Goal: Ask a question: Seek information or help from site administrators or community

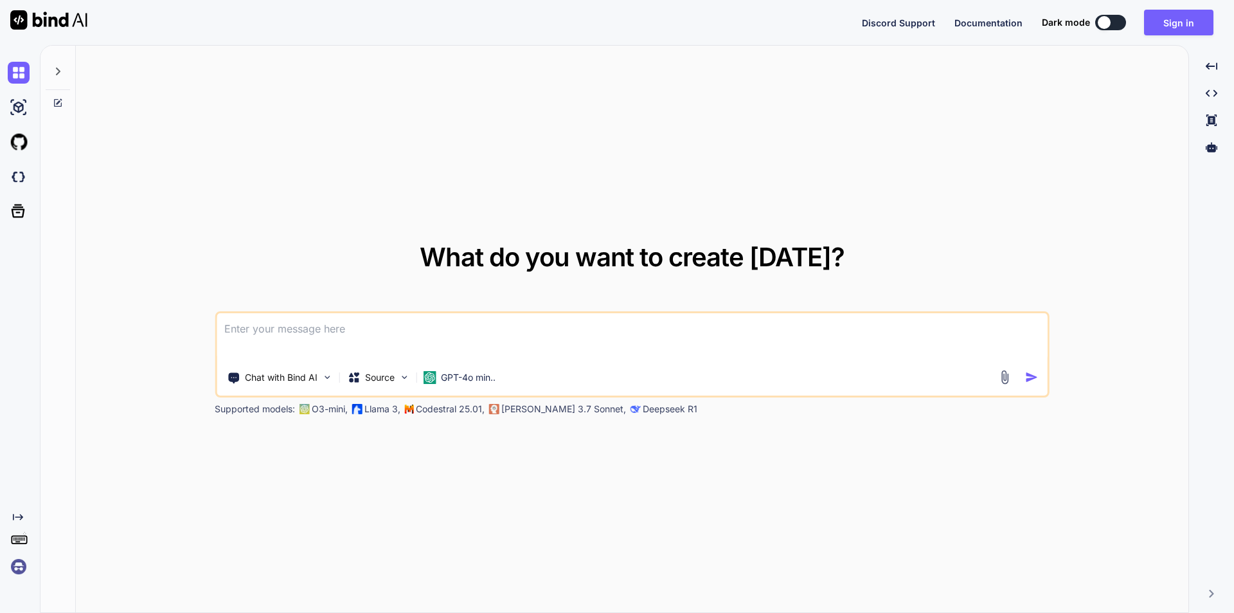
click at [478, 346] on textarea at bounding box center [632, 337] width 831 height 48
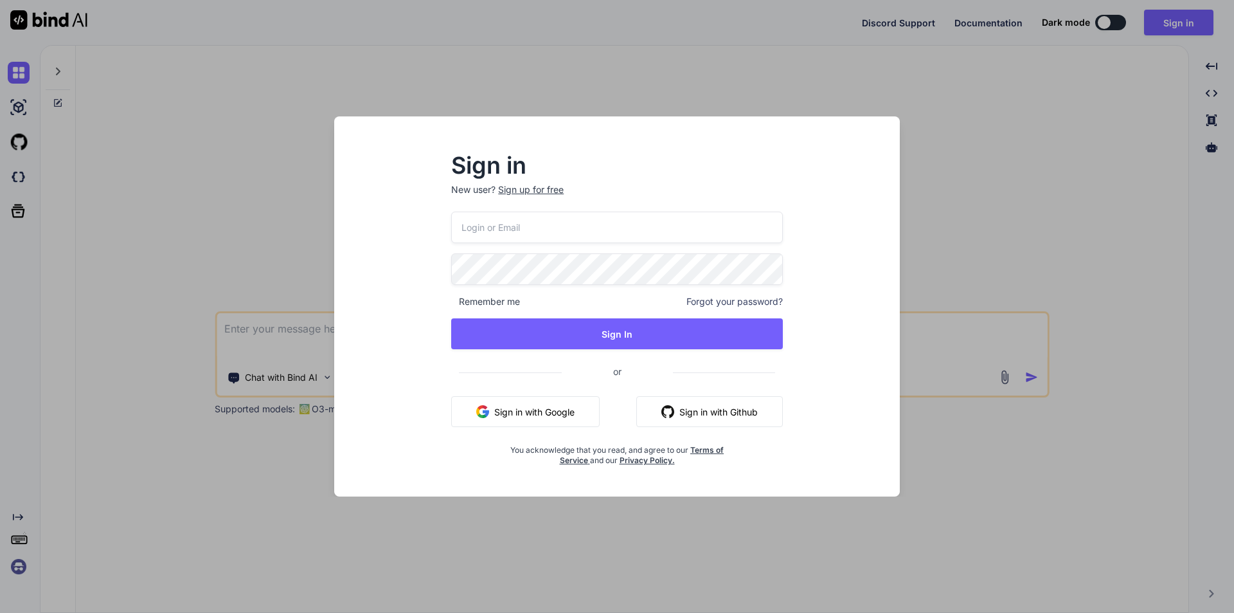
click at [538, 229] on input "email" at bounding box center [617, 228] width 332 height 32
type input "[EMAIL_ADDRESS][DOMAIN_NAME]"
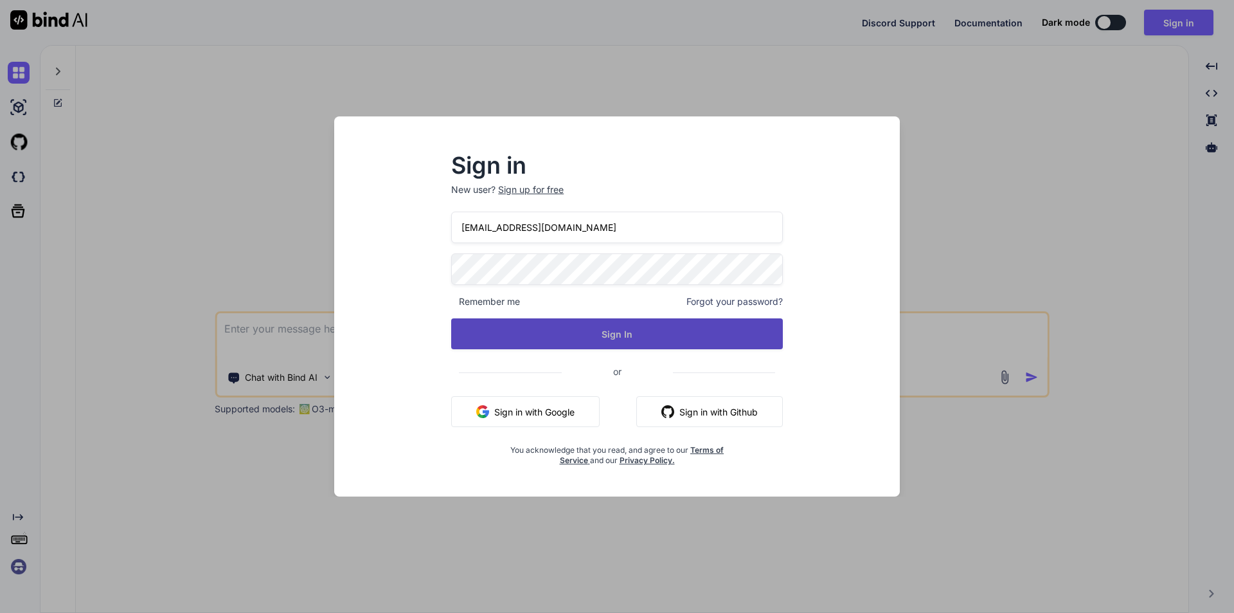
click at [658, 326] on button "Sign In" at bounding box center [617, 333] width 332 height 31
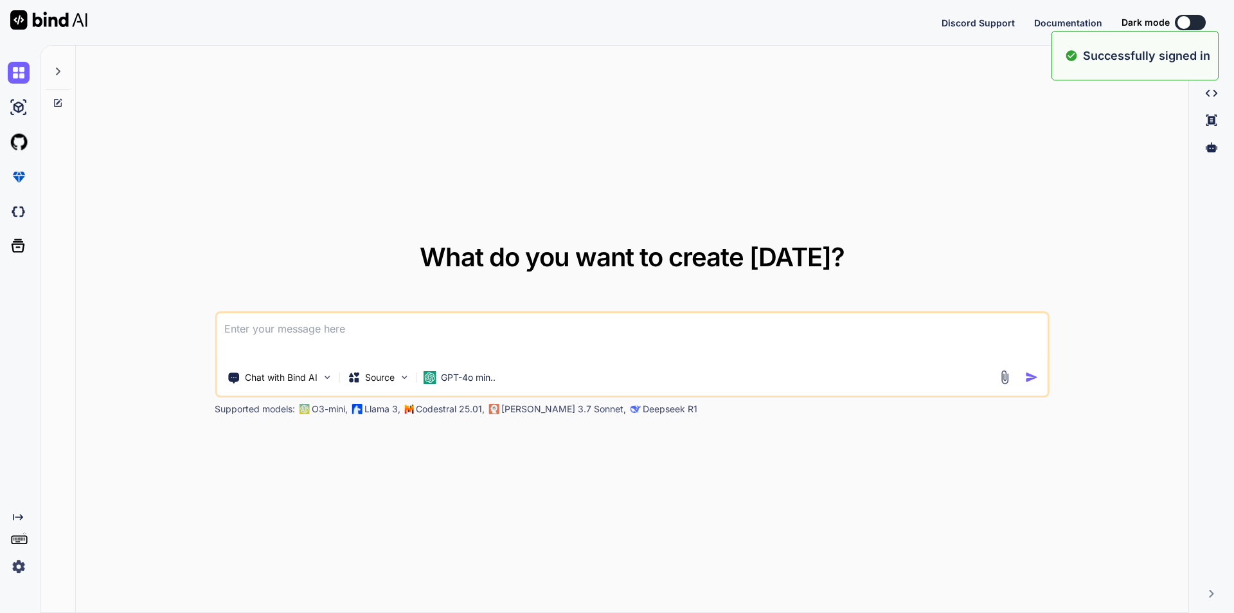
type textarea "x"
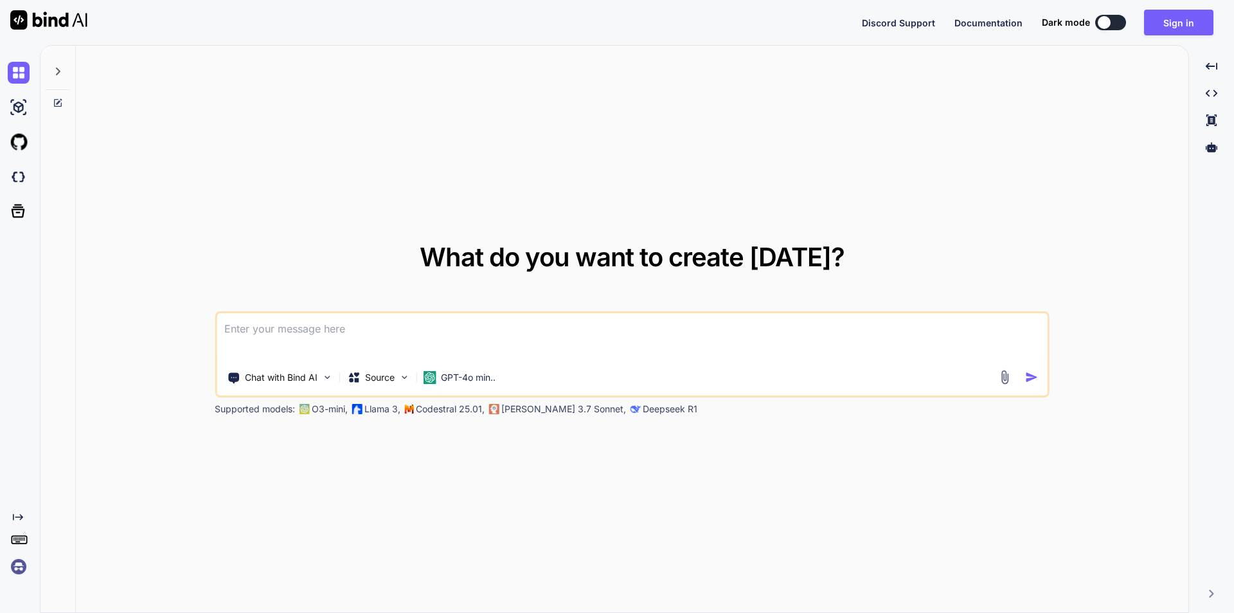
click at [266, 335] on textarea at bounding box center [632, 337] width 831 height 48
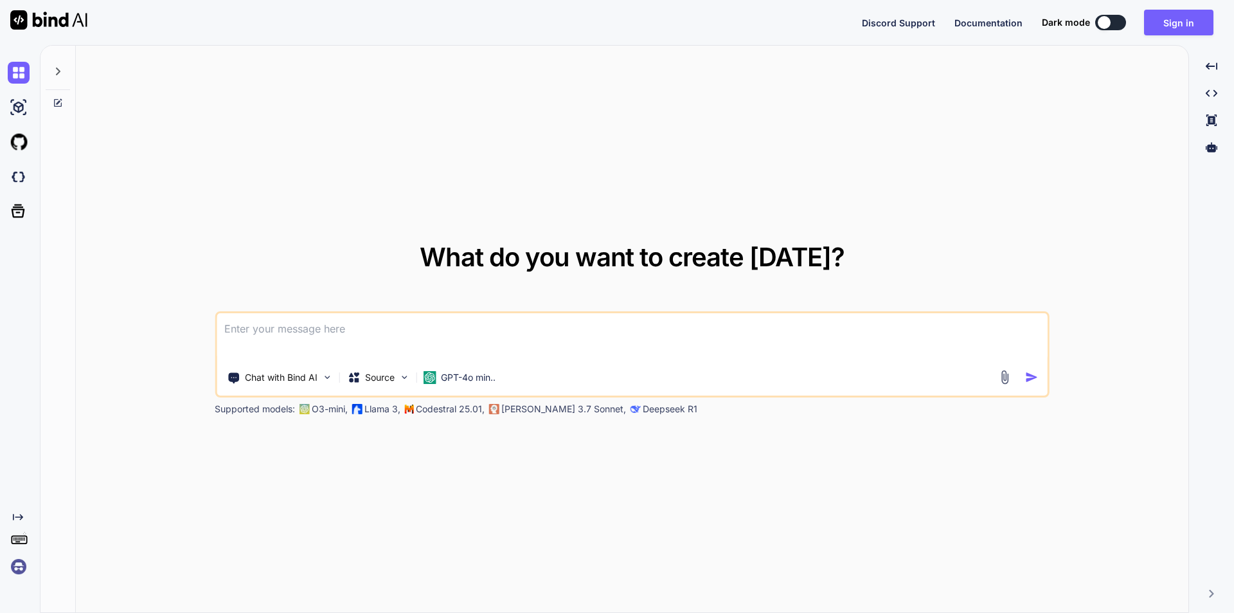
click at [266, 335] on textarea at bounding box center [632, 337] width 831 height 48
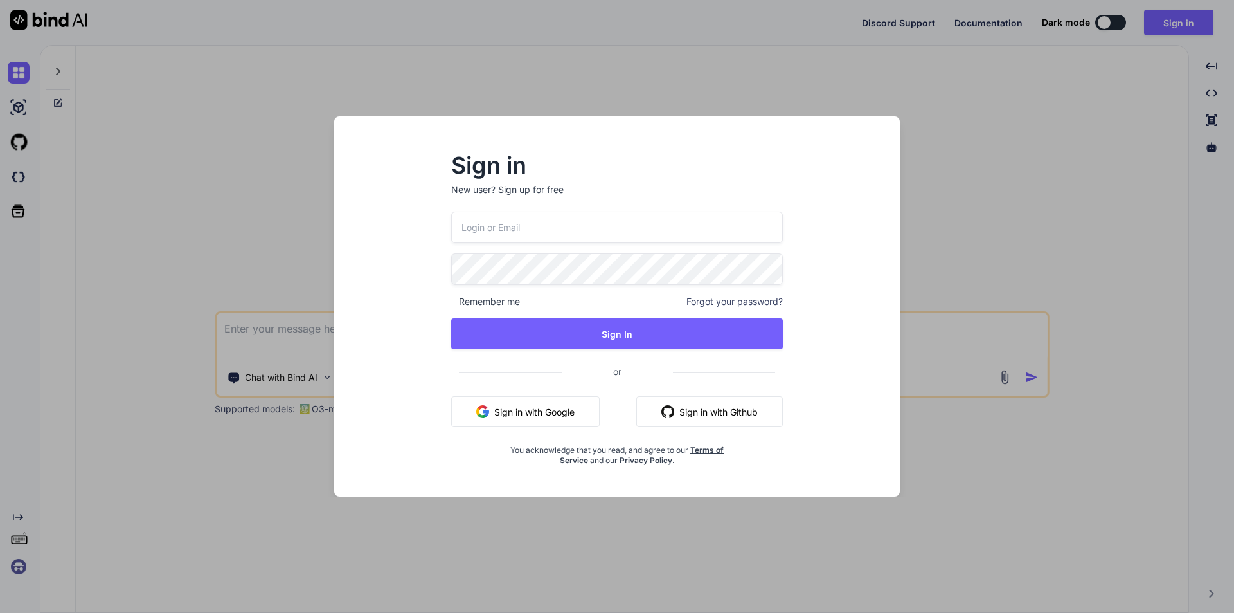
click at [554, 216] on input "email" at bounding box center [617, 228] width 332 height 32
type input "[EMAIL_ADDRESS][DOMAIN_NAME]"
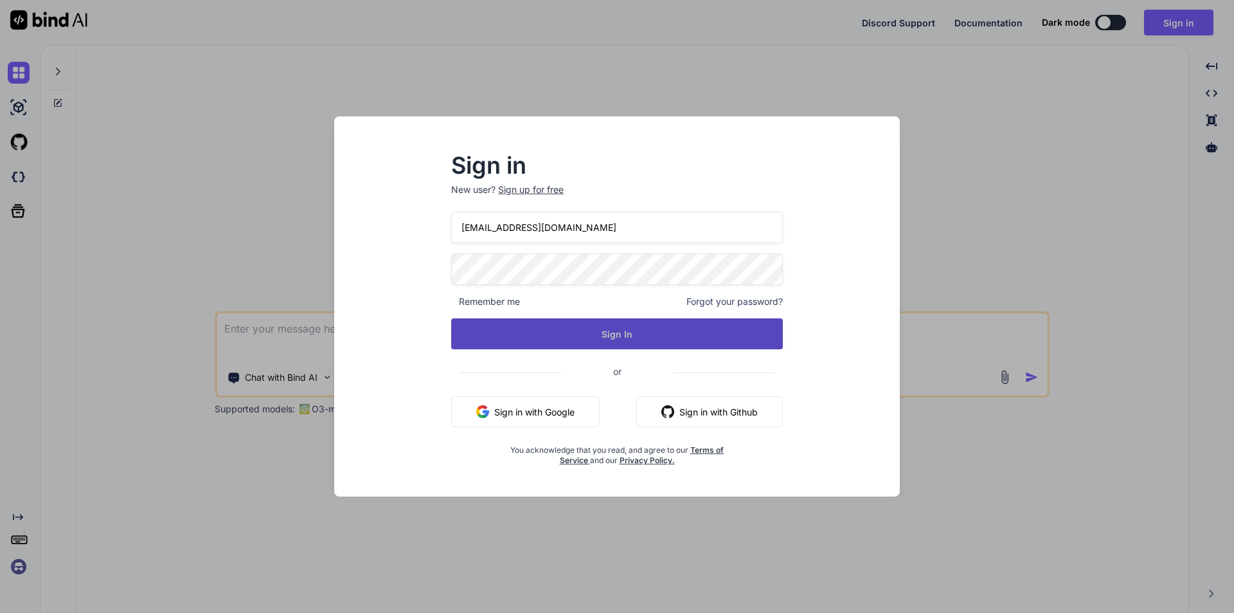
click at [598, 331] on button "Sign In" at bounding box center [617, 333] width 332 height 31
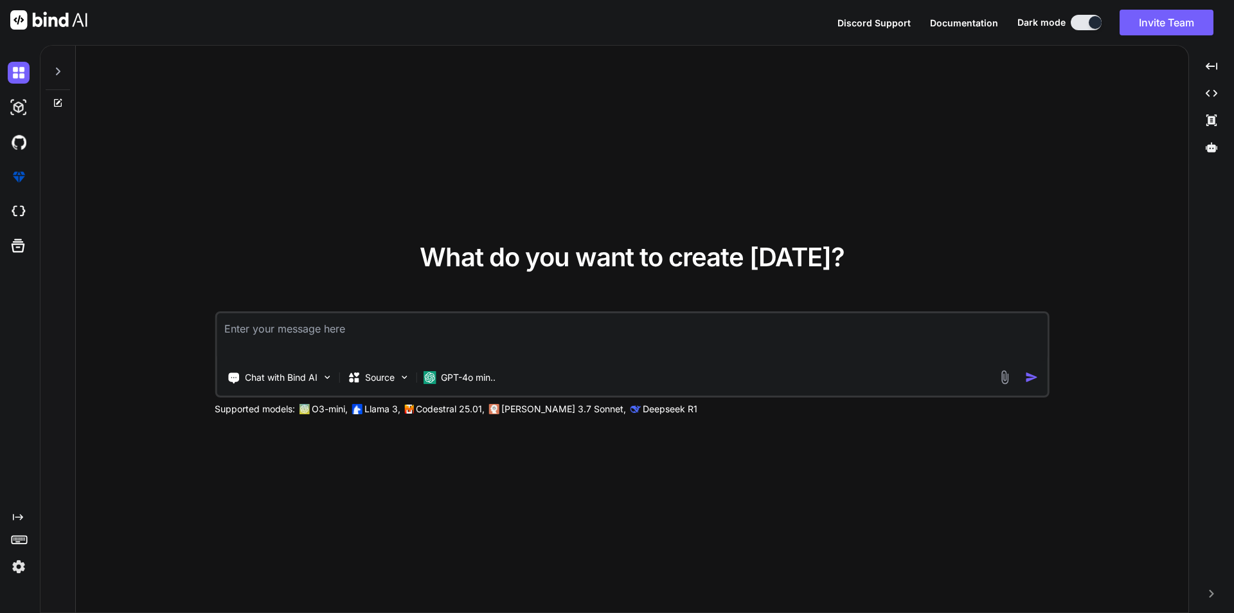
click at [59, 83] on div at bounding box center [58, 68] width 24 height 44
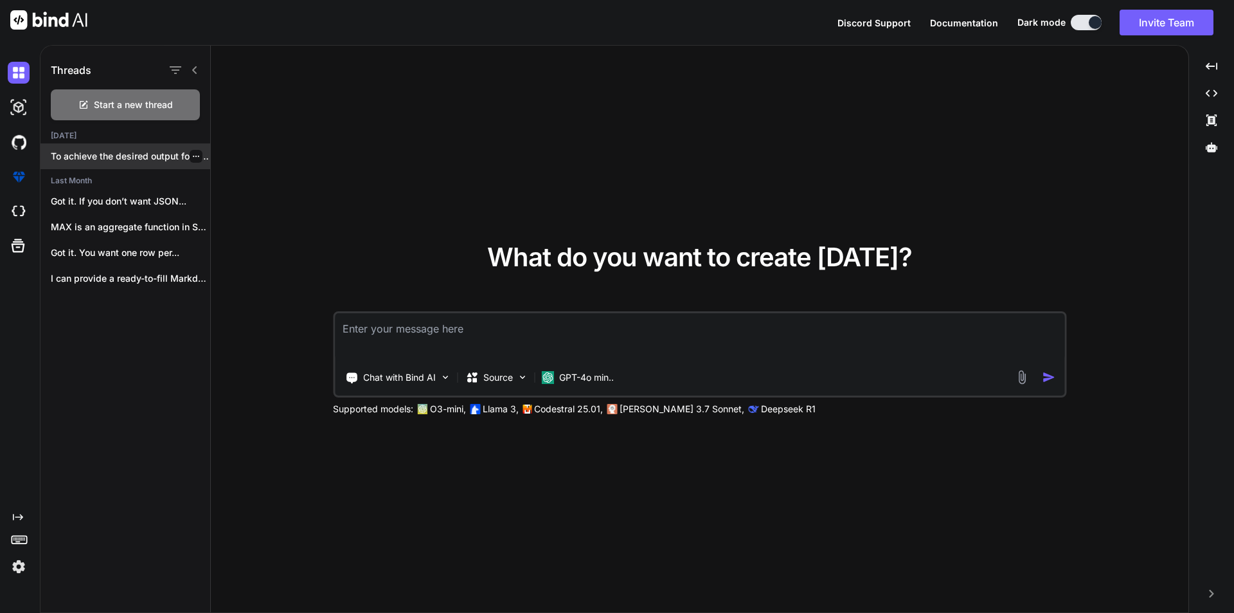
click at [136, 158] on p "To achieve the desired output format where..." at bounding box center [130, 156] width 159 height 13
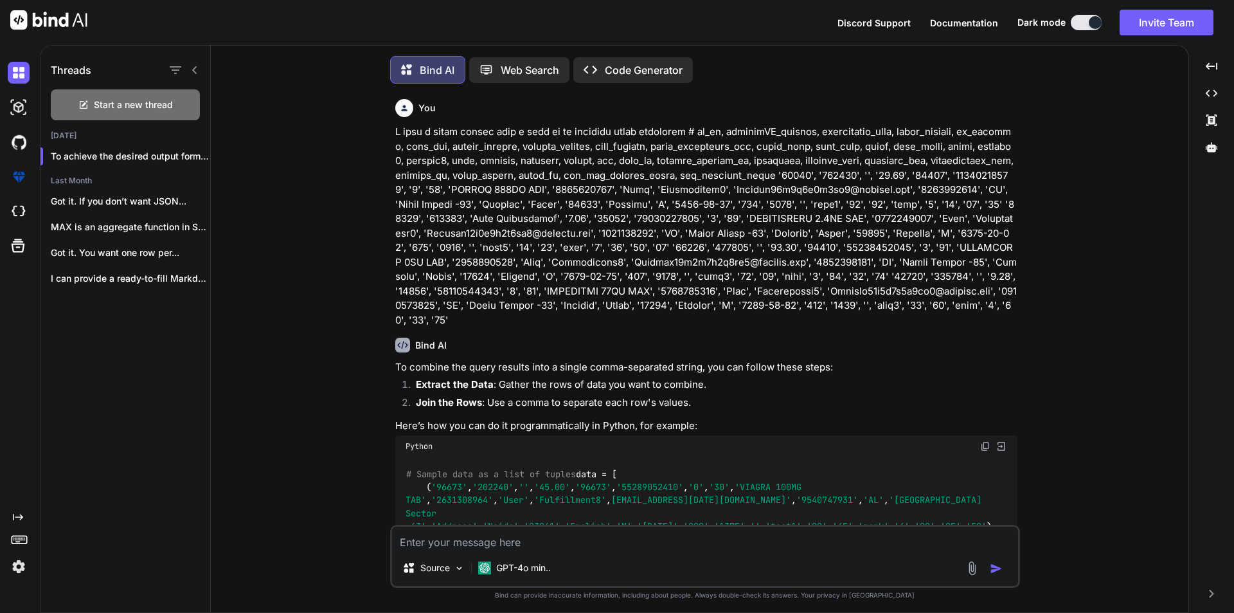
scroll to position [6, 0]
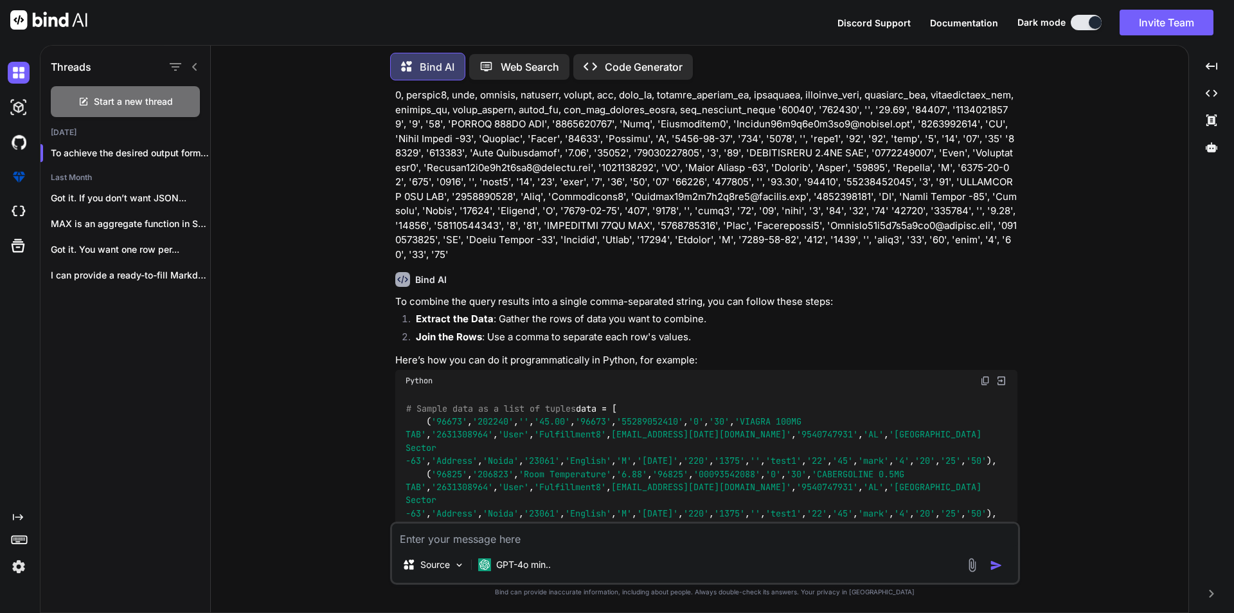
type textarea "x"
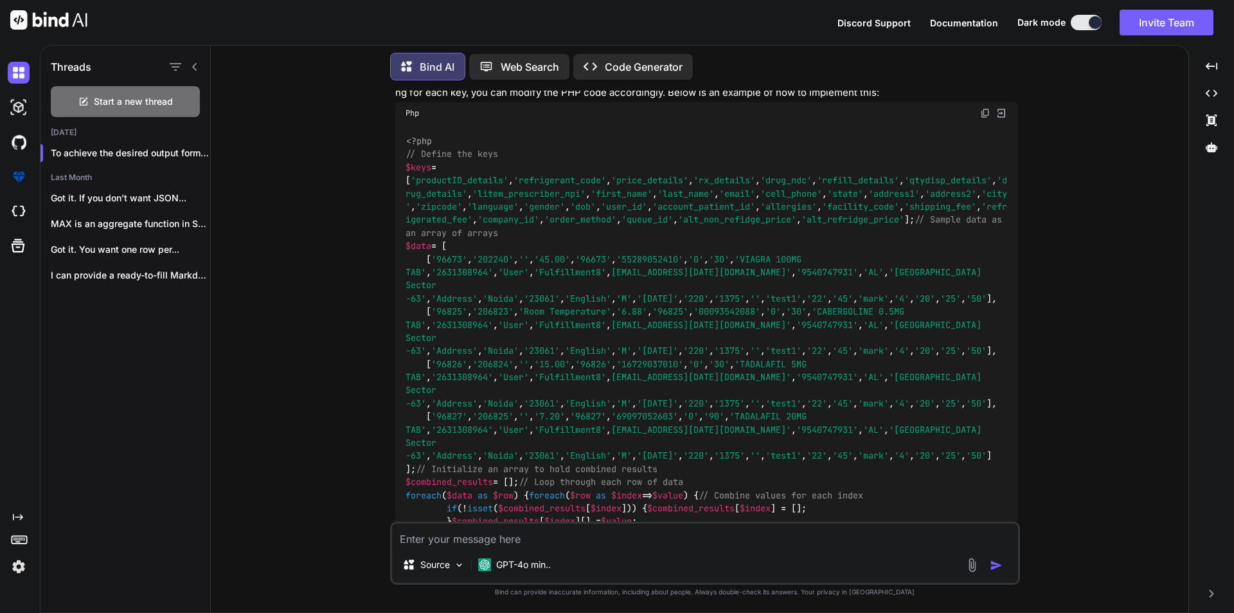
scroll to position [3723, 0]
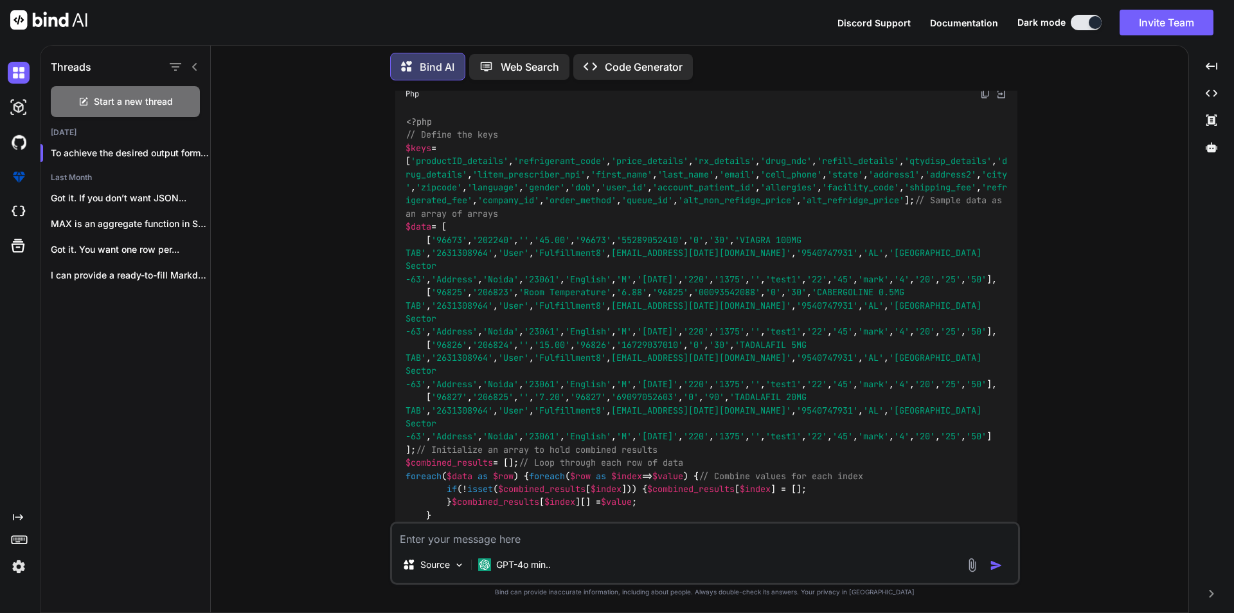
click at [496, 543] on textarea at bounding box center [705, 534] width 626 height 23
type textarea "i"
type textarea "x"
type textarea "i"
type textarea "x"
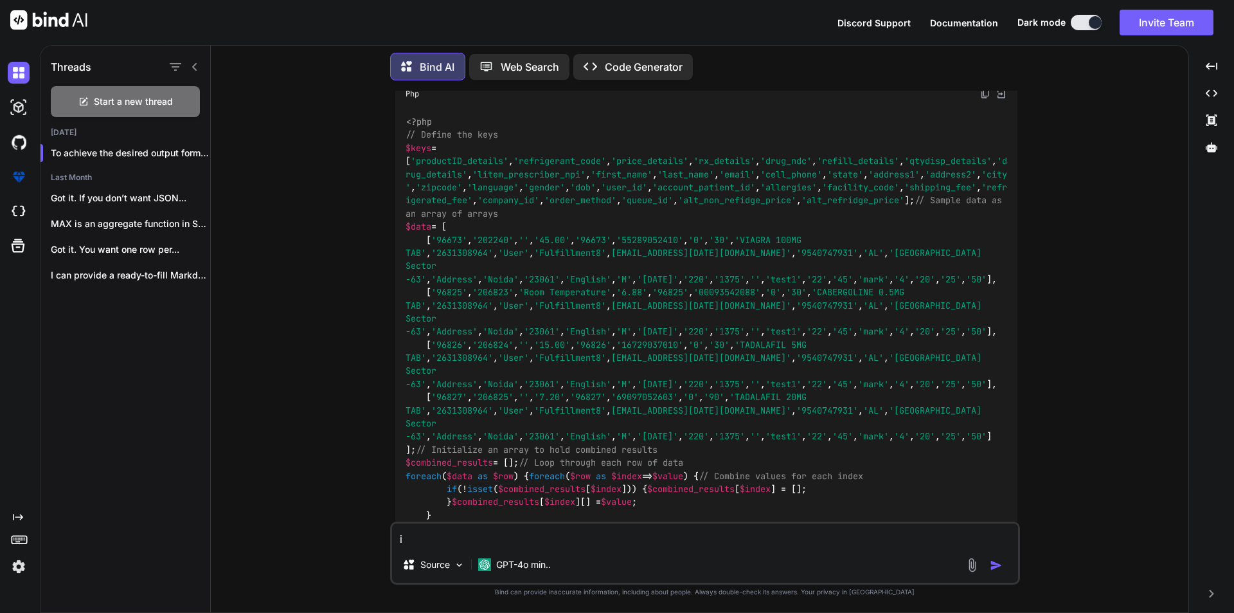
type textarea "i w"
type textarea "x"
type textarea "i wa"
type textarea "x"
type textarea "i wan"
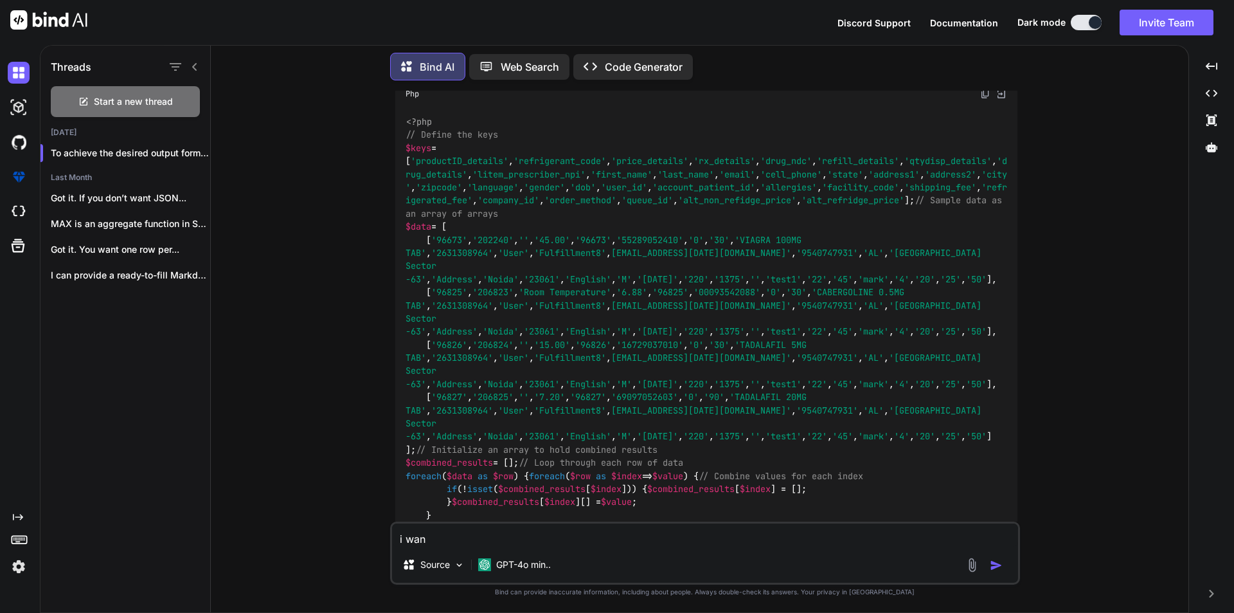
type textarea "x"
type textarea "i want"
type textarea "x"
type textarea "i want out"
type textarea "x"
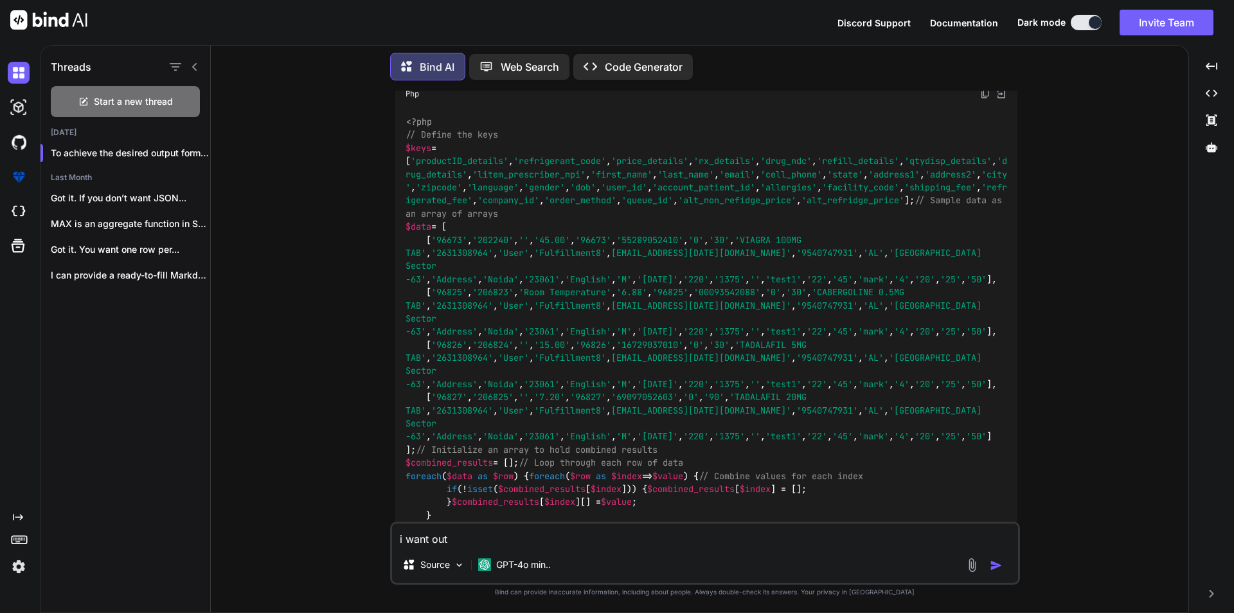
type textarea "i want outp"
type textarea "x"
type textarea "i want outpu"
type textarea "x"
type textarea "i want output"
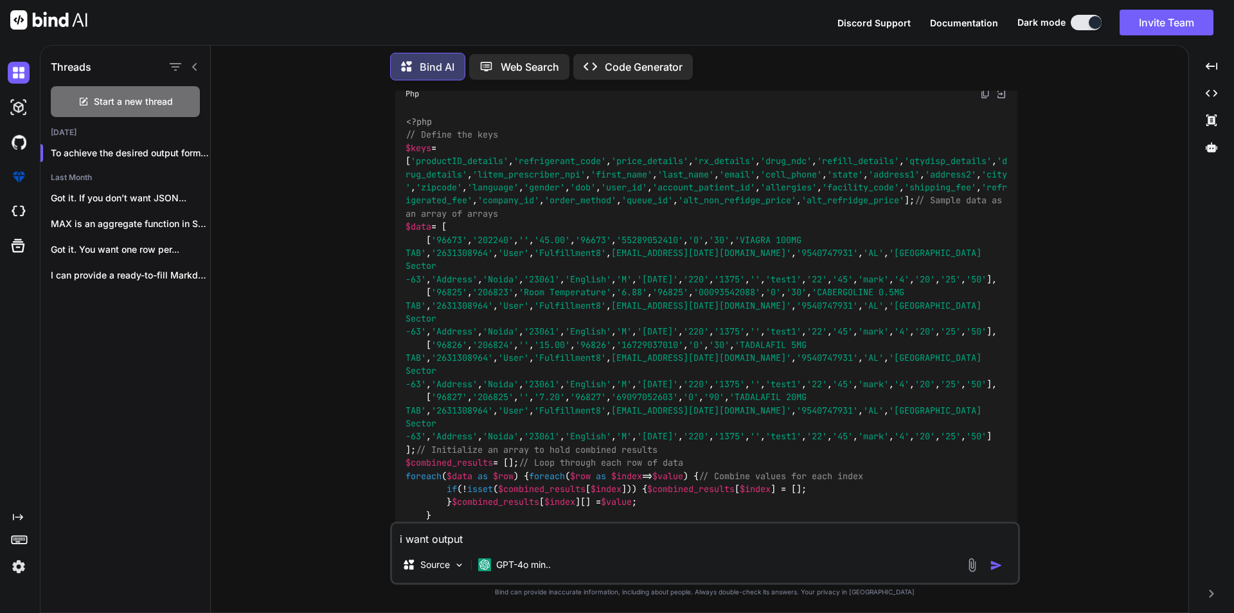
type textarea "x"
type textarea "i want output"
type textarea "x"
type textarea "i want output i"
type textarea "x"
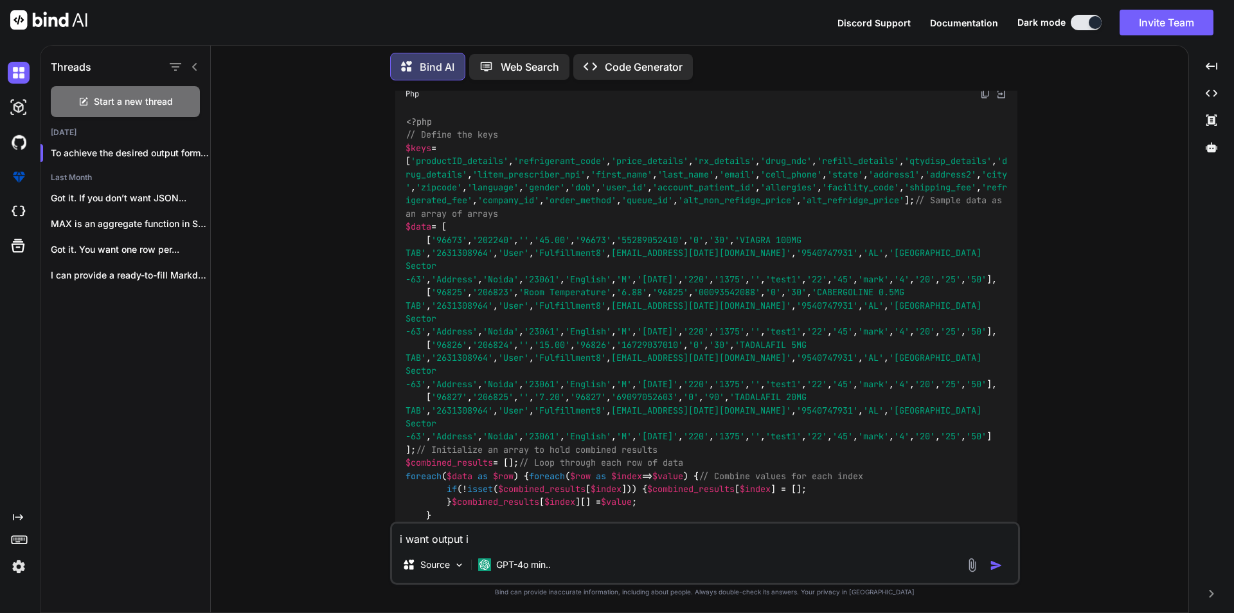
type textarea "i want output in"
type textarea "x"
type textarea "i want output in"
type textarea "x"
type textarea "i want output in th"
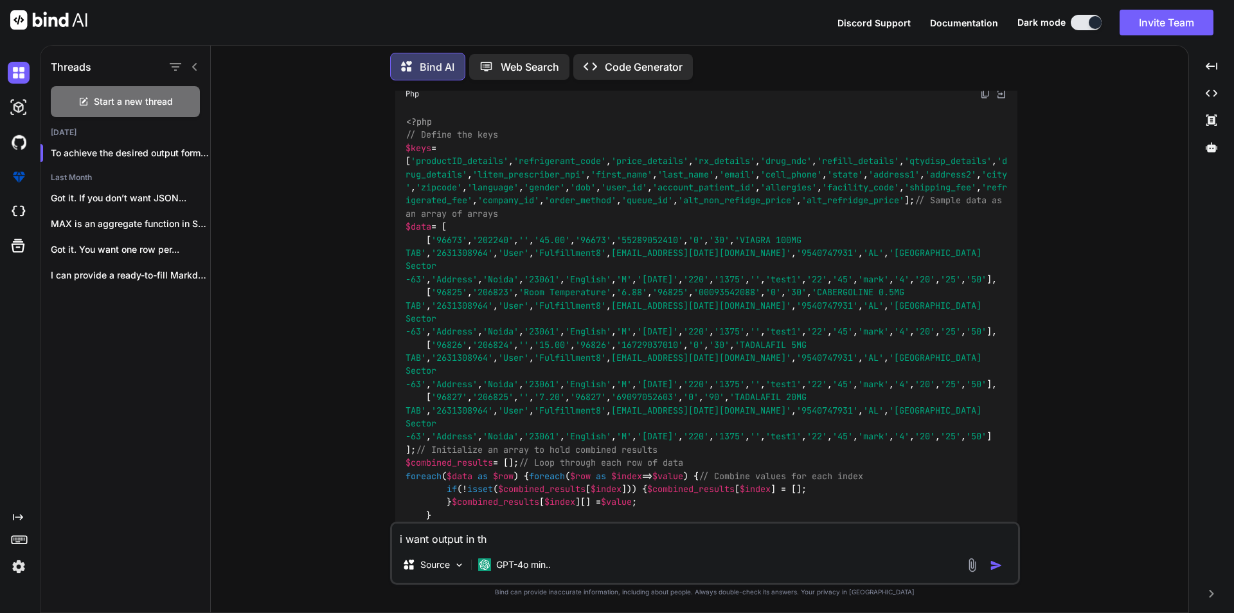
type textarea "x"
type textarea "i want output in thi"
type textarea "x"
type textarea "i want output in this"
type textarea "x"
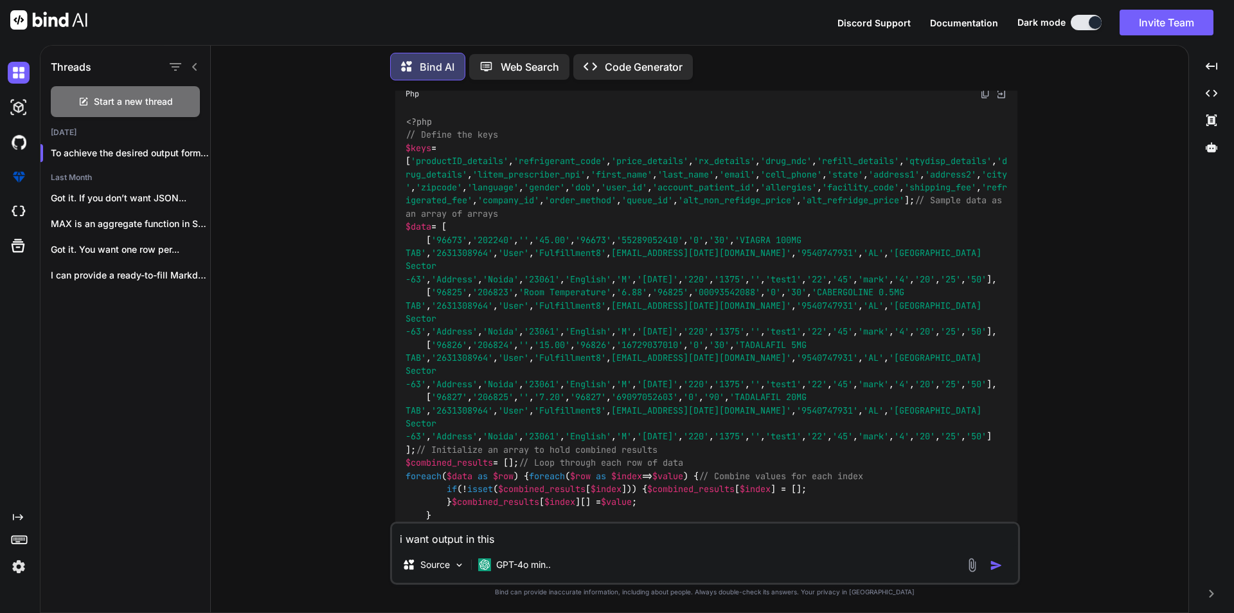
type textarea "i want output in this"
type textarea "x"
type textarea "i want output in this f"
type textarea "x"
type textarea "i want output in this fo"
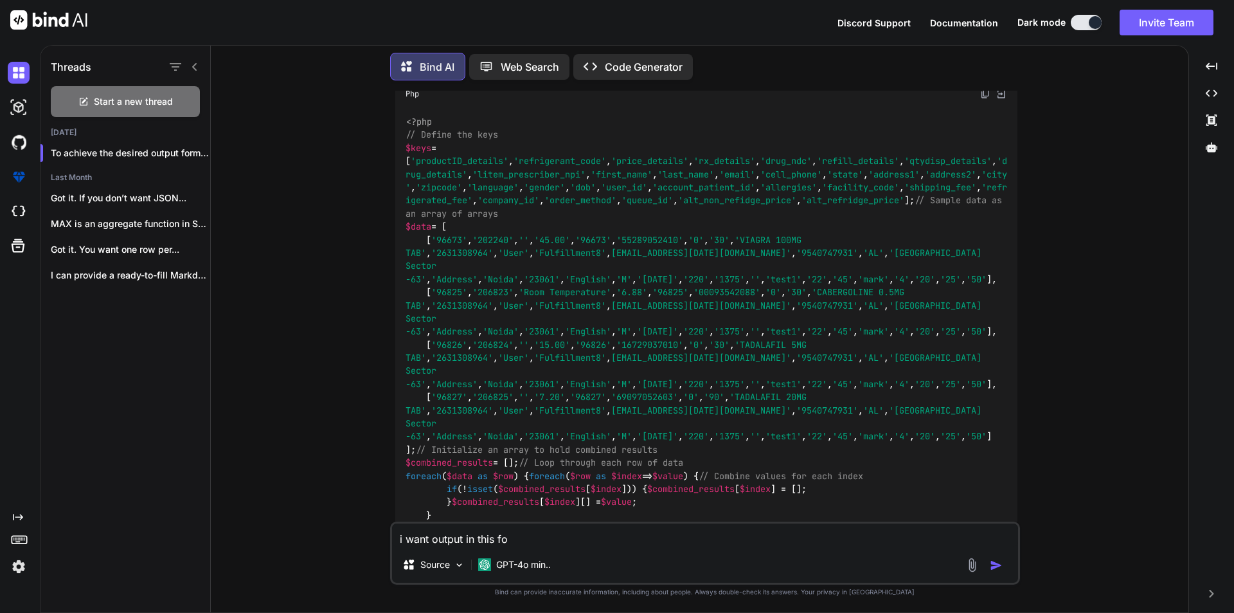
type textarea "x"
type textarea "i want output in this for"
type textarea "x"
type textarea "i want output in this form"
type textarea "x"
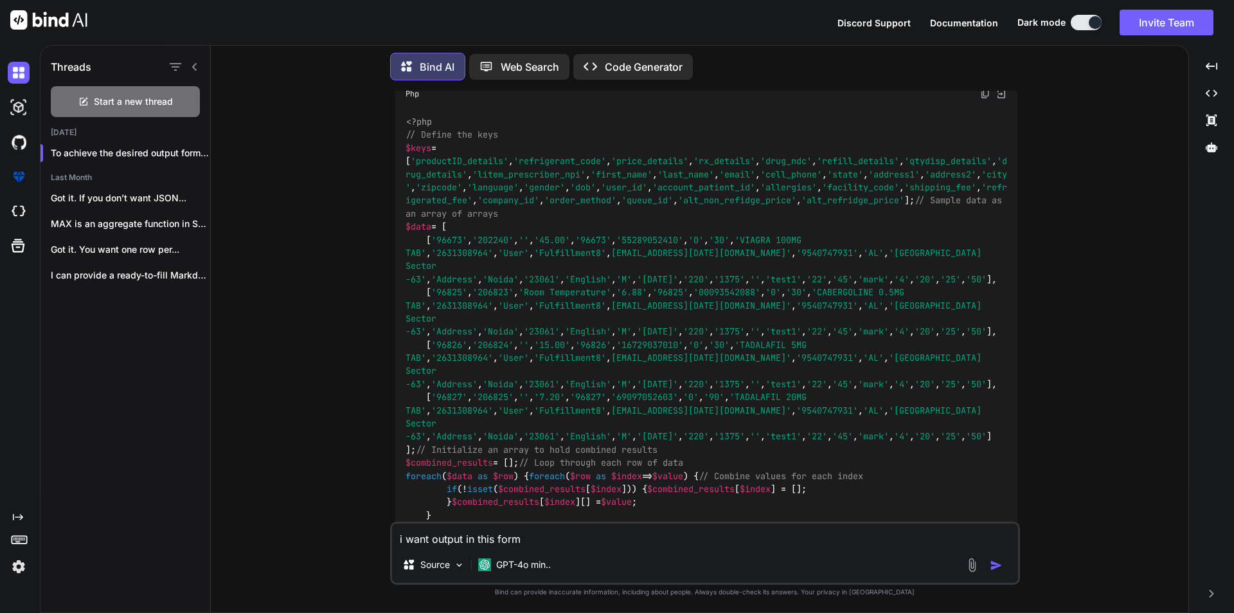
type textarea "i want output in this forma"
type textarea "x"
type textarea "i want output in this format"
type textarea "x"
type textarea "i want output in this format"
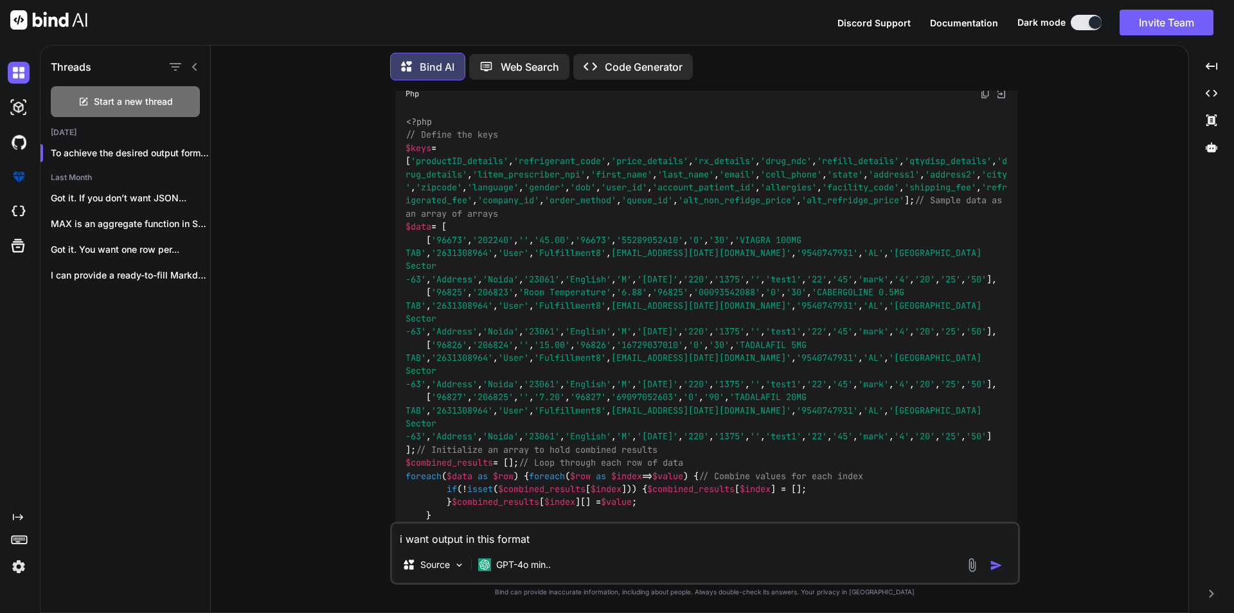
type textarea "x"
type textarea "i want output in this format"
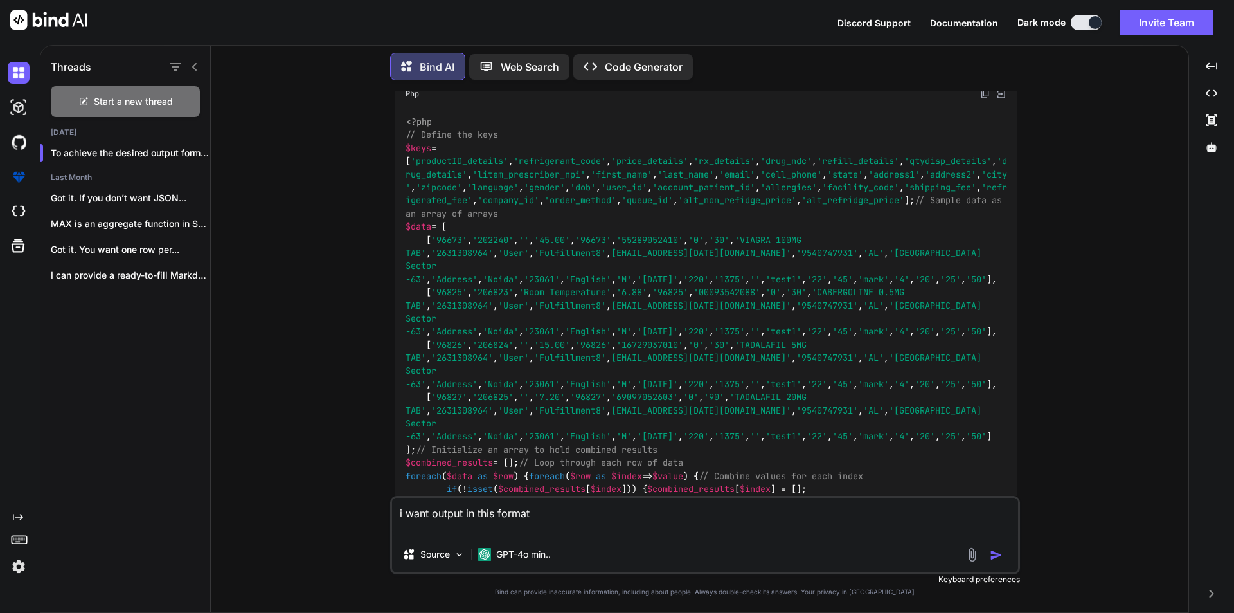
type textarea "x"
type textarea "i want output in this format rray ( [0] => stdClass Object ( [productID_details…"
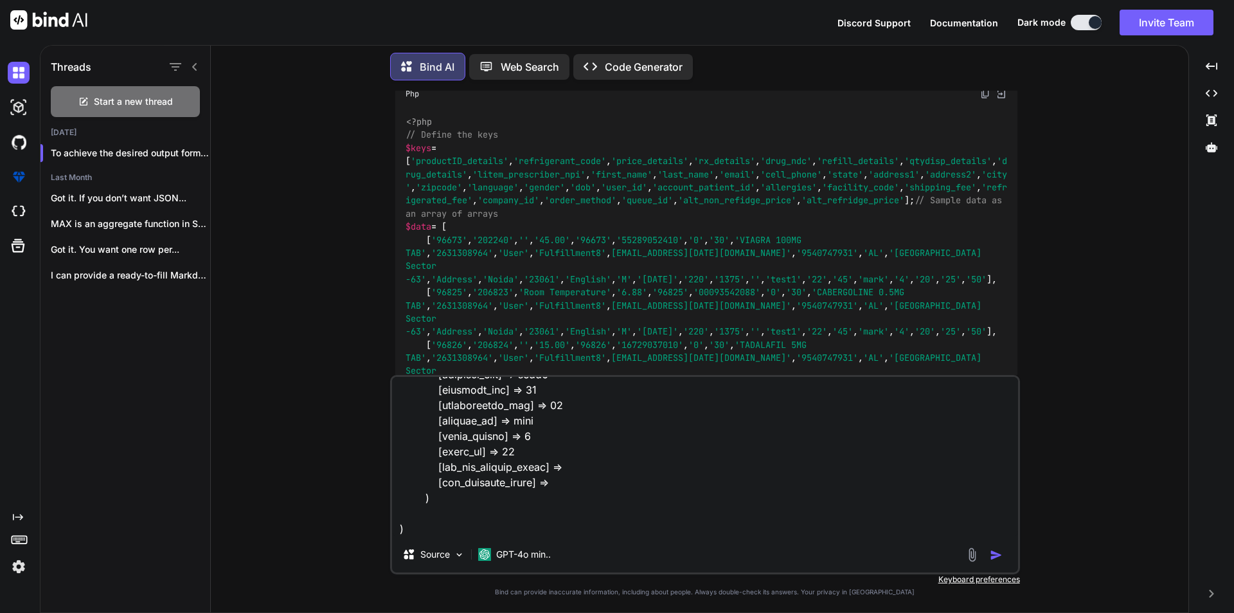
type textarea "x"
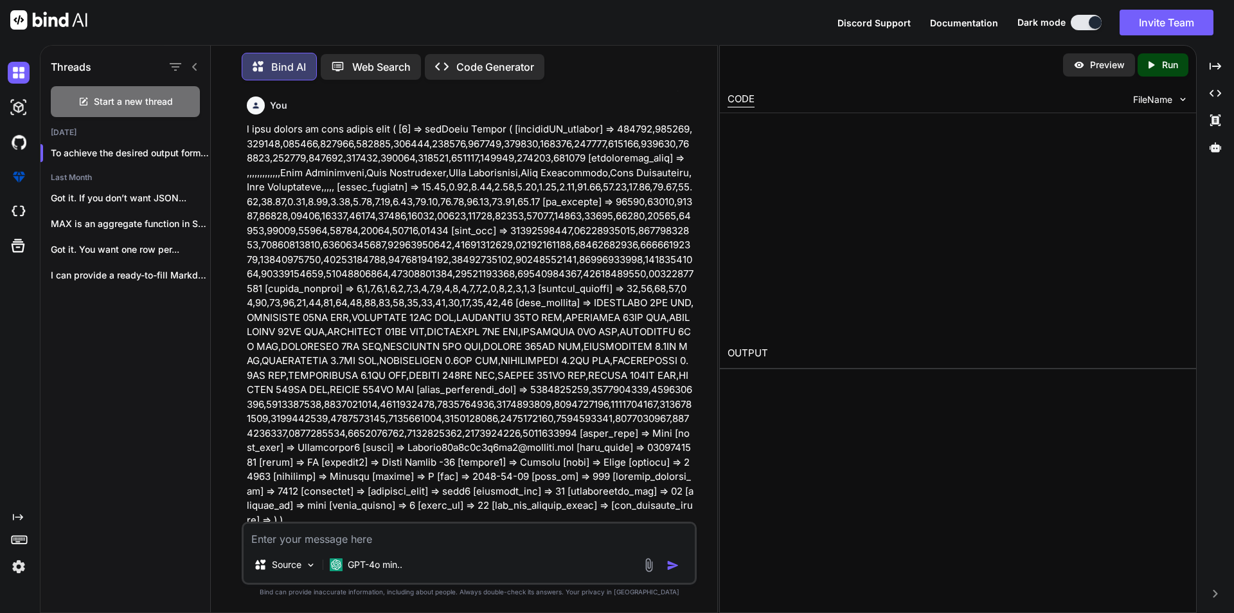
scroll to position [6568, 0]
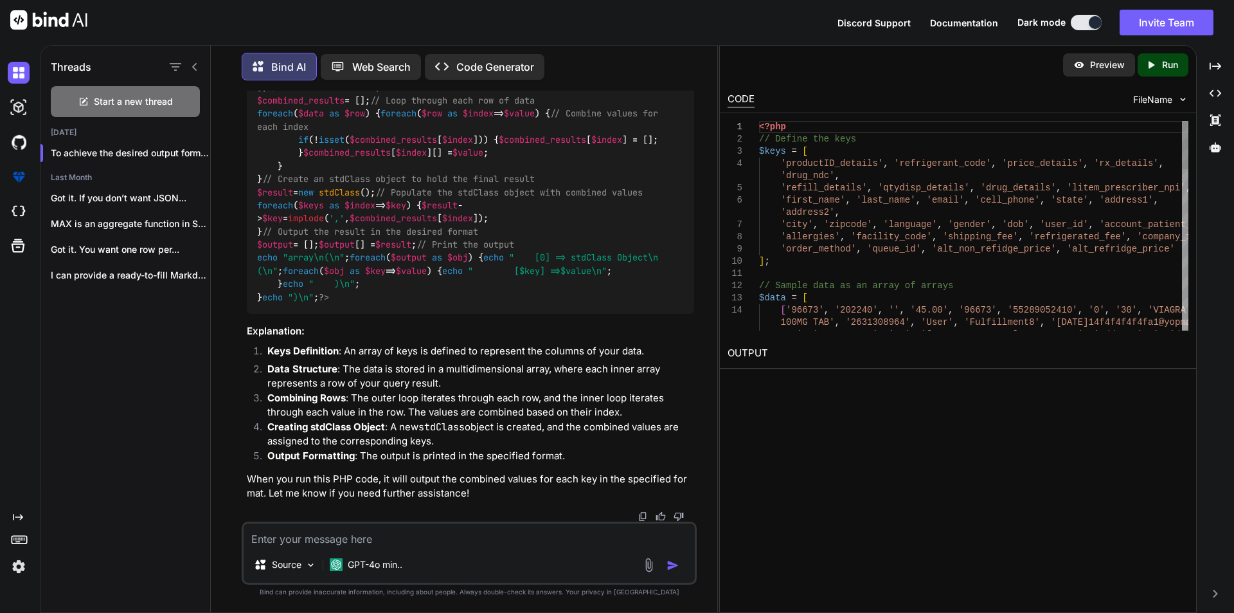
type textarea "x"
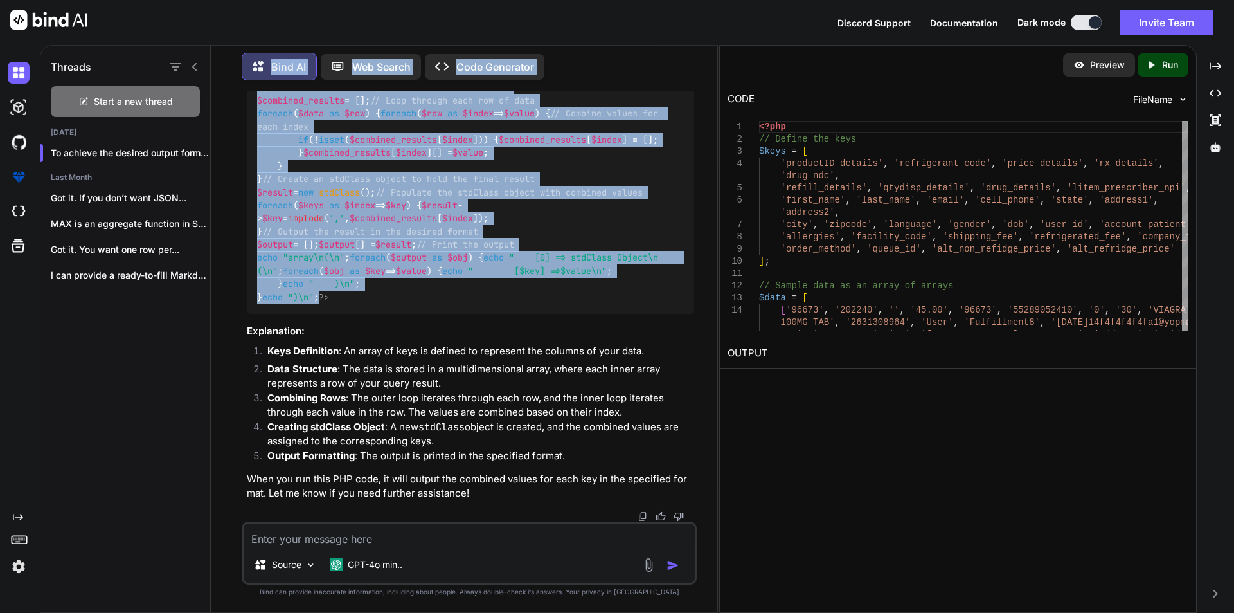
scroll to position [6426, 0]
drag, startPoint x: 316, startPoint y: 409, endPoint x: 257, endPoint y: 388, distance: 63.4
copy code "// Define the keys $keys = [ 'productID_details' , 'refrigerant_code' , 'price_…"
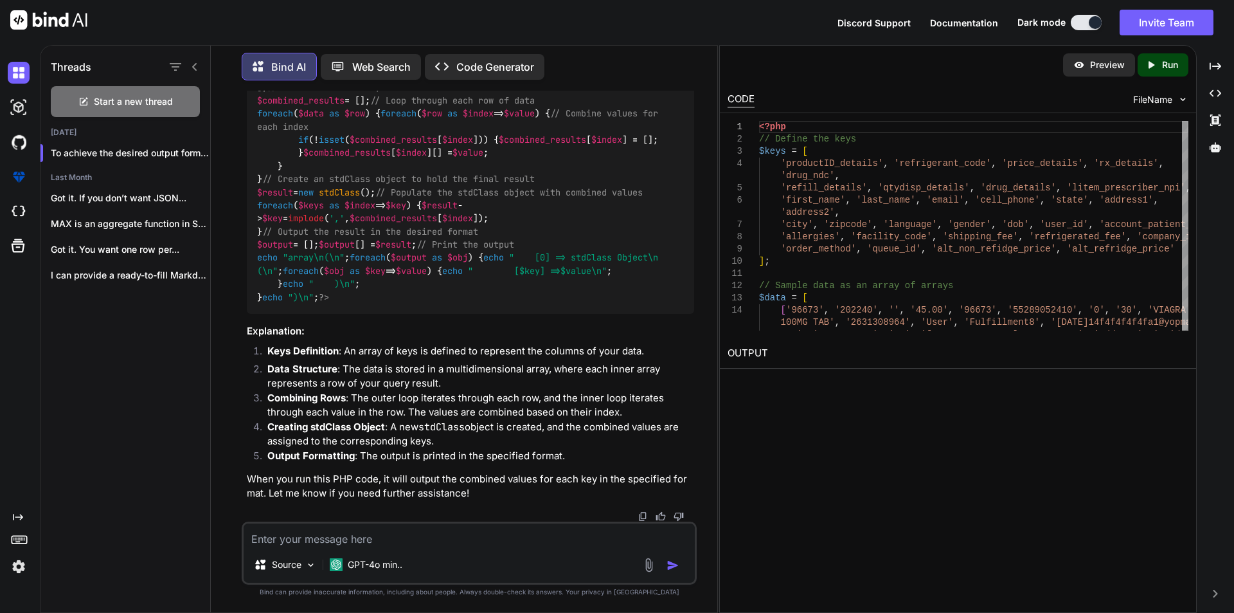
click at [392, 537] on textarea at bounding box center [469, 534] width 451 height 23
type textarea "make it dynamic"
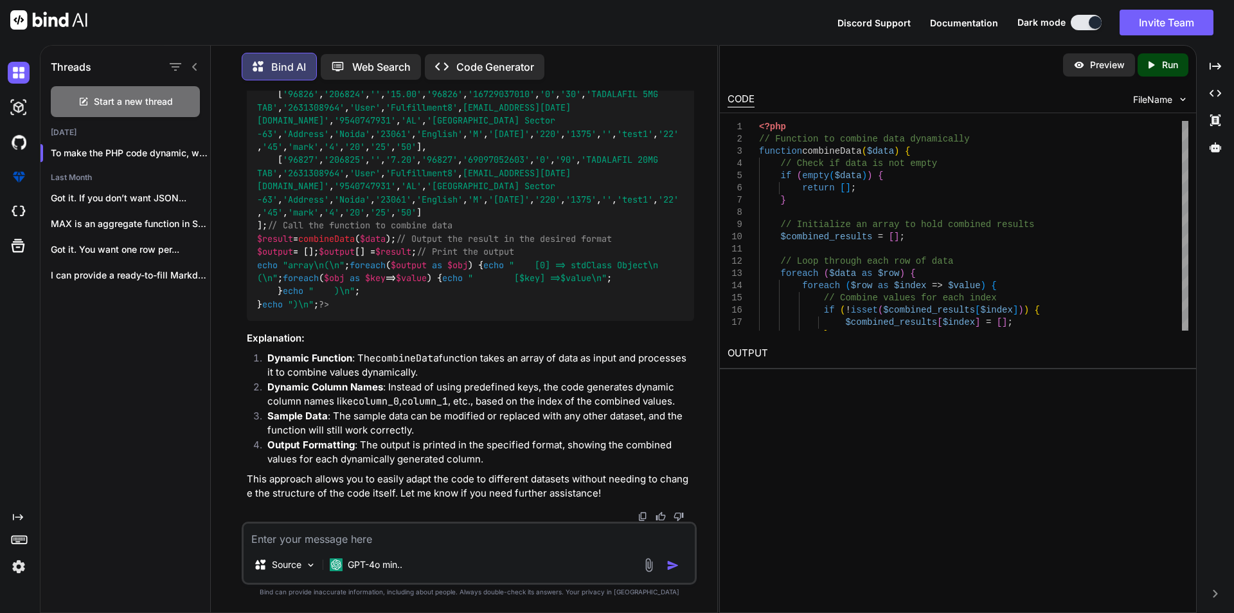
scroll to position [8629, 0]
click at [348, 532] on textarea at bounding box center [469, 534] width 451 height 23
type textarea "i"
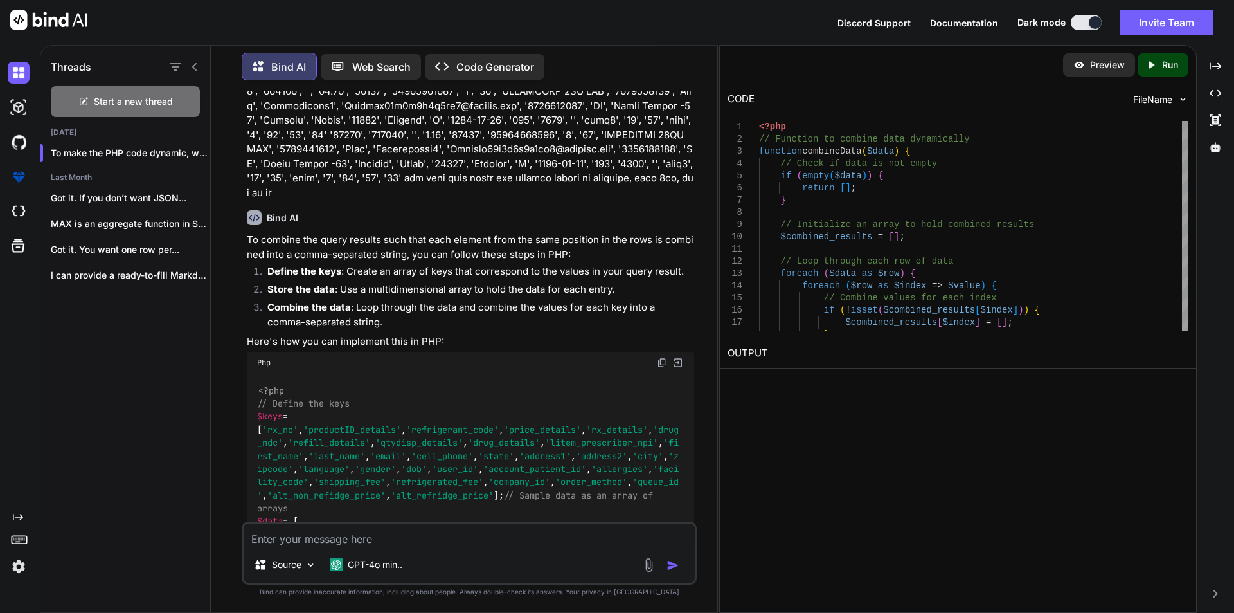
scroll to position [3036, 0]
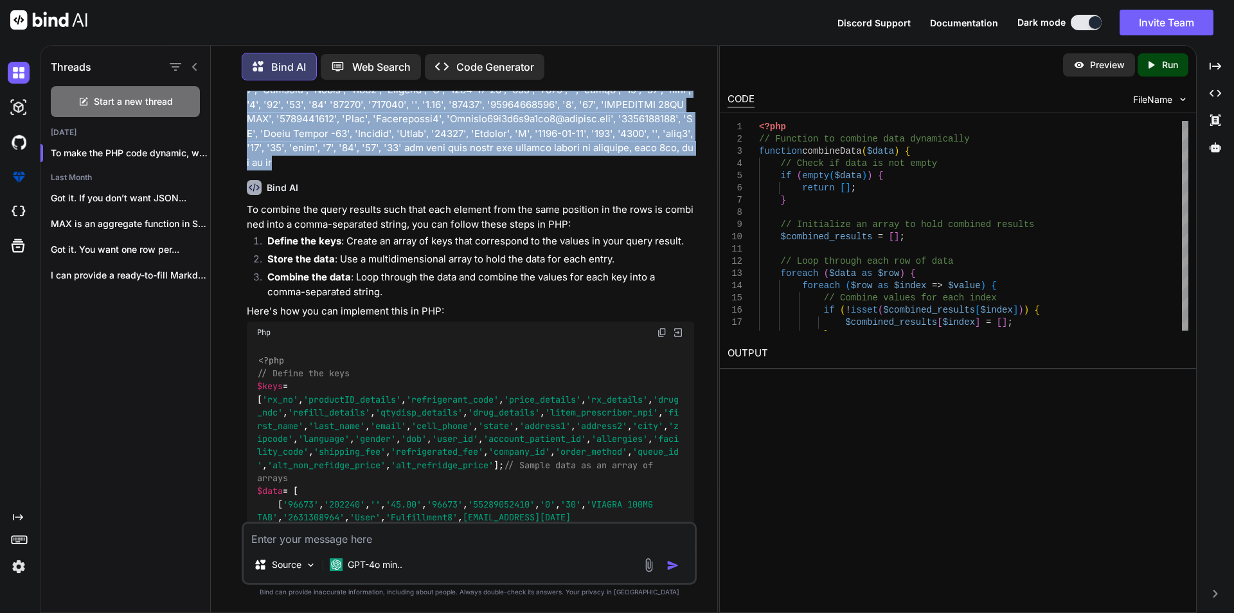
drag, startPoint x: 246, startPoint y: 185, endPoint x: 636, endPoint y: 449, distance: 470.4
click at [636, 449] on div "You Bind AI To combine the query results into a single comma-separated string, …" at bounding box center [470, 306] width 453 height 431
copy p "I have a query result that i want to be combined comma seperated for each key i…"
click at [654, 170] on p at bounding box center [470, 24] width 447 height 289
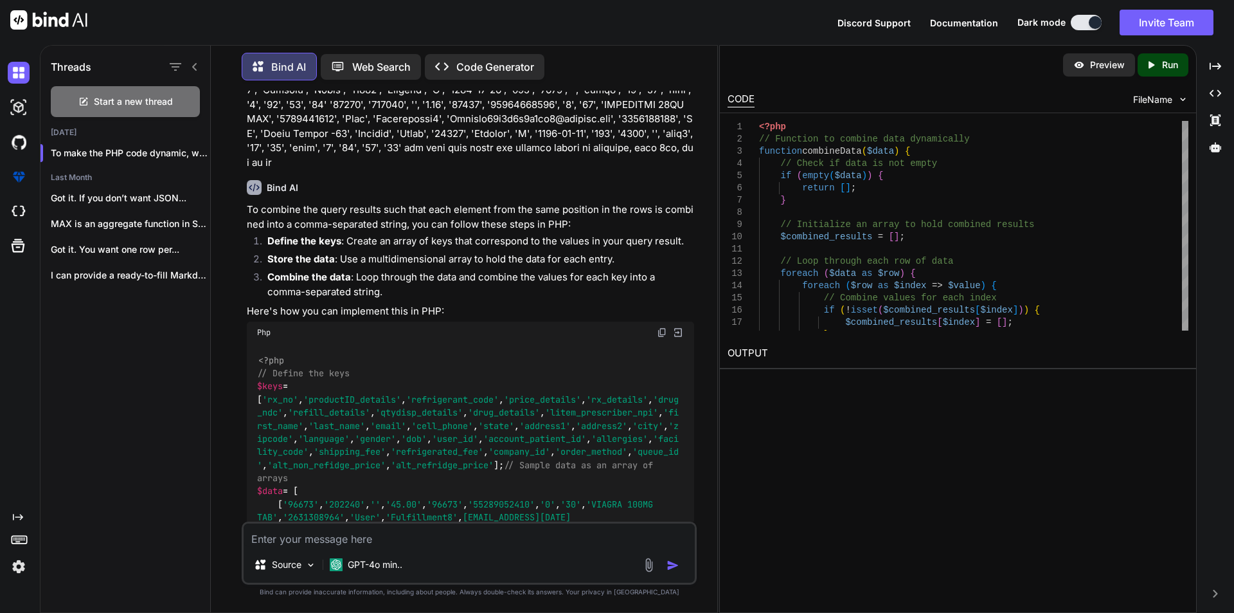
click at [368, 541] on textarea at bounding box center [469, 534] width 451 height 23
paste textarea "Array ( [0] => stdClass Object ( [rx_no] => 96673,96825,96826,96827 [productID_…"
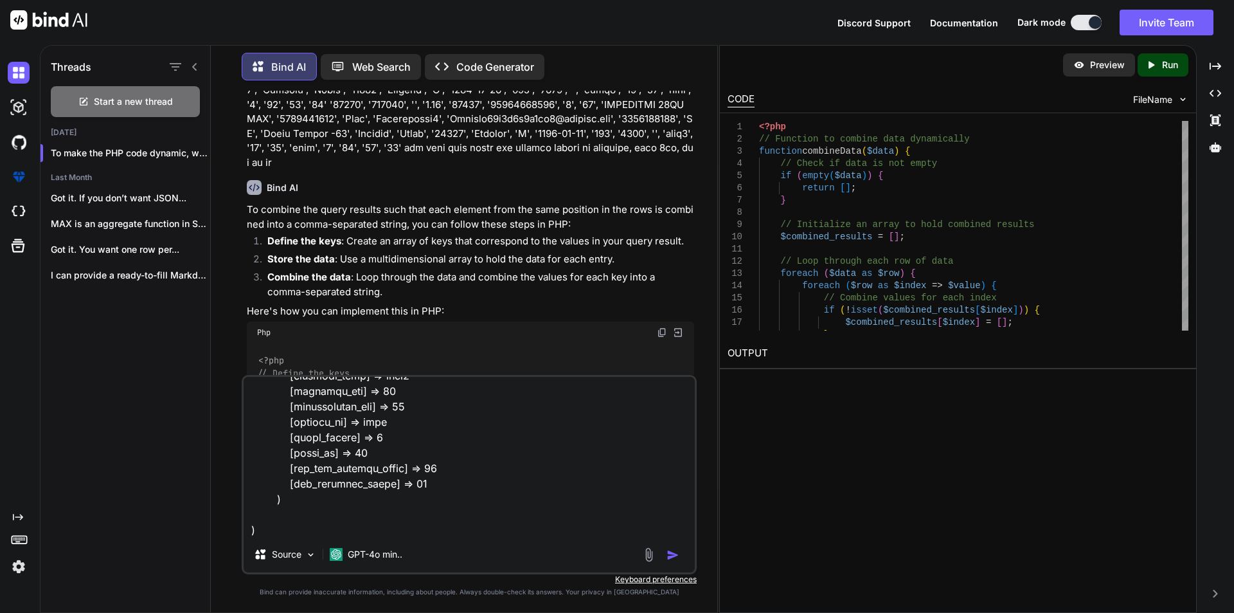
scroll to position [510, 0]
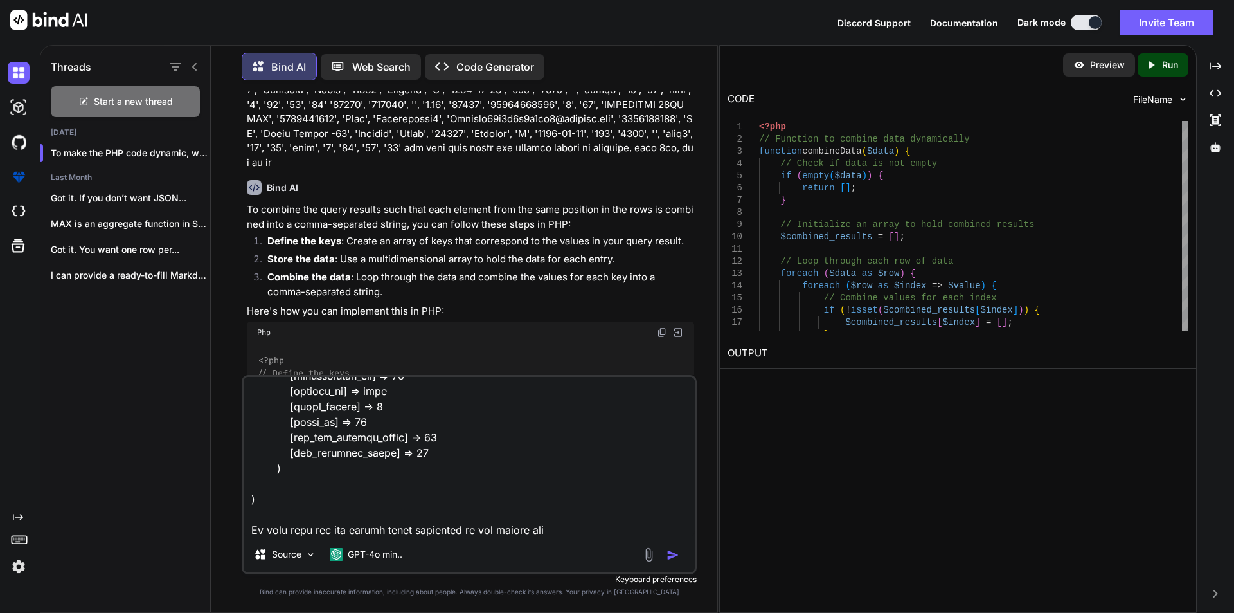
type textarea "Array ( [0] => stdClass Object ( [rx_no] => 96673,96825,96826,96827 [productID_…"
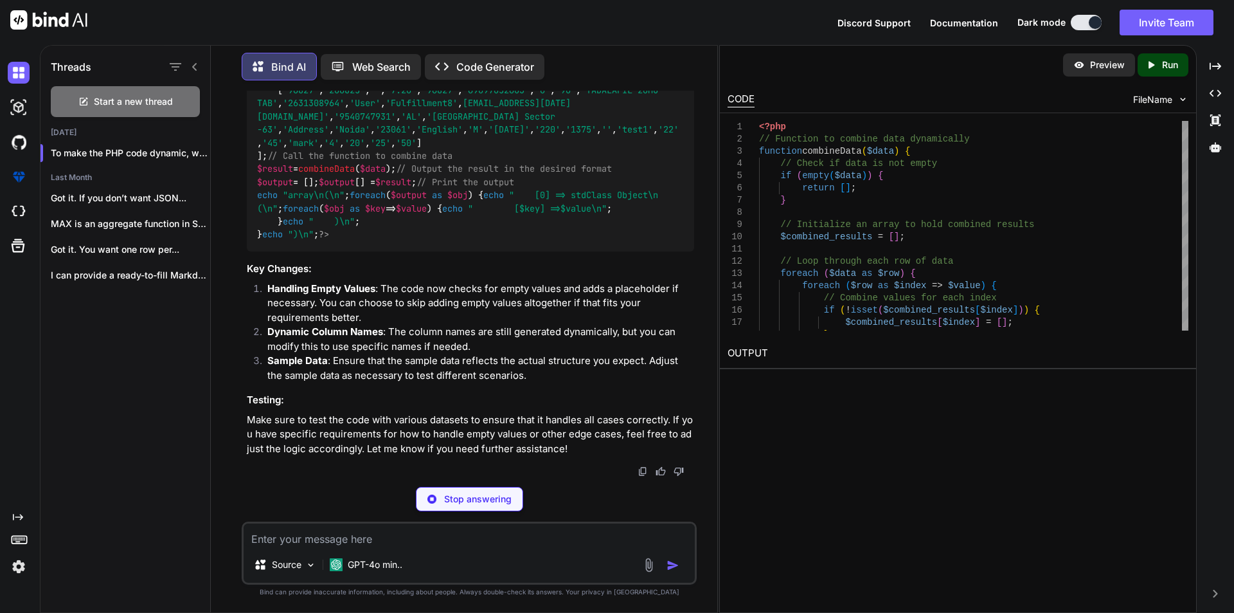
scroll to position [9197, 0]
